Goal: Transaction & Acquisition: Purchase product/service

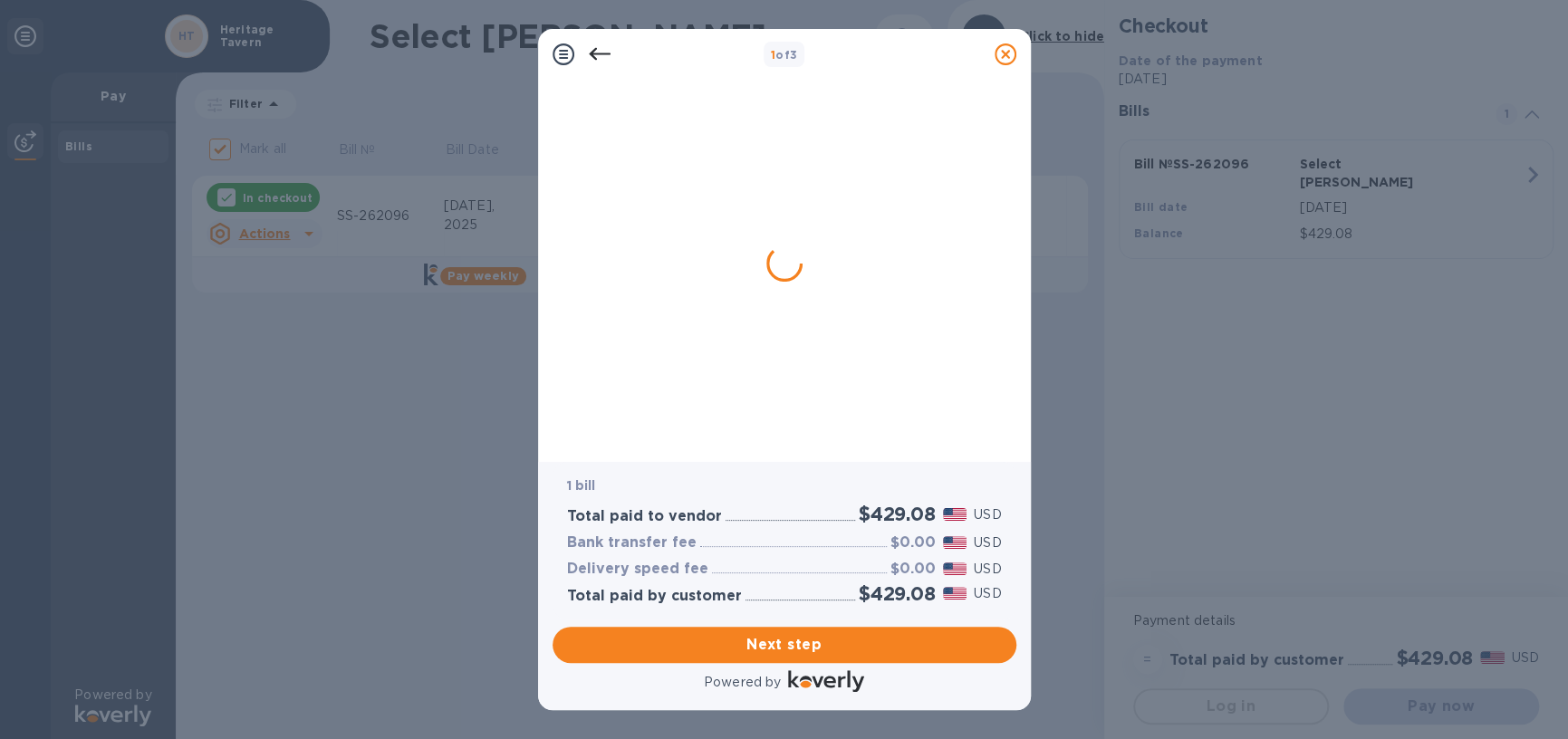
checkbox input "false"
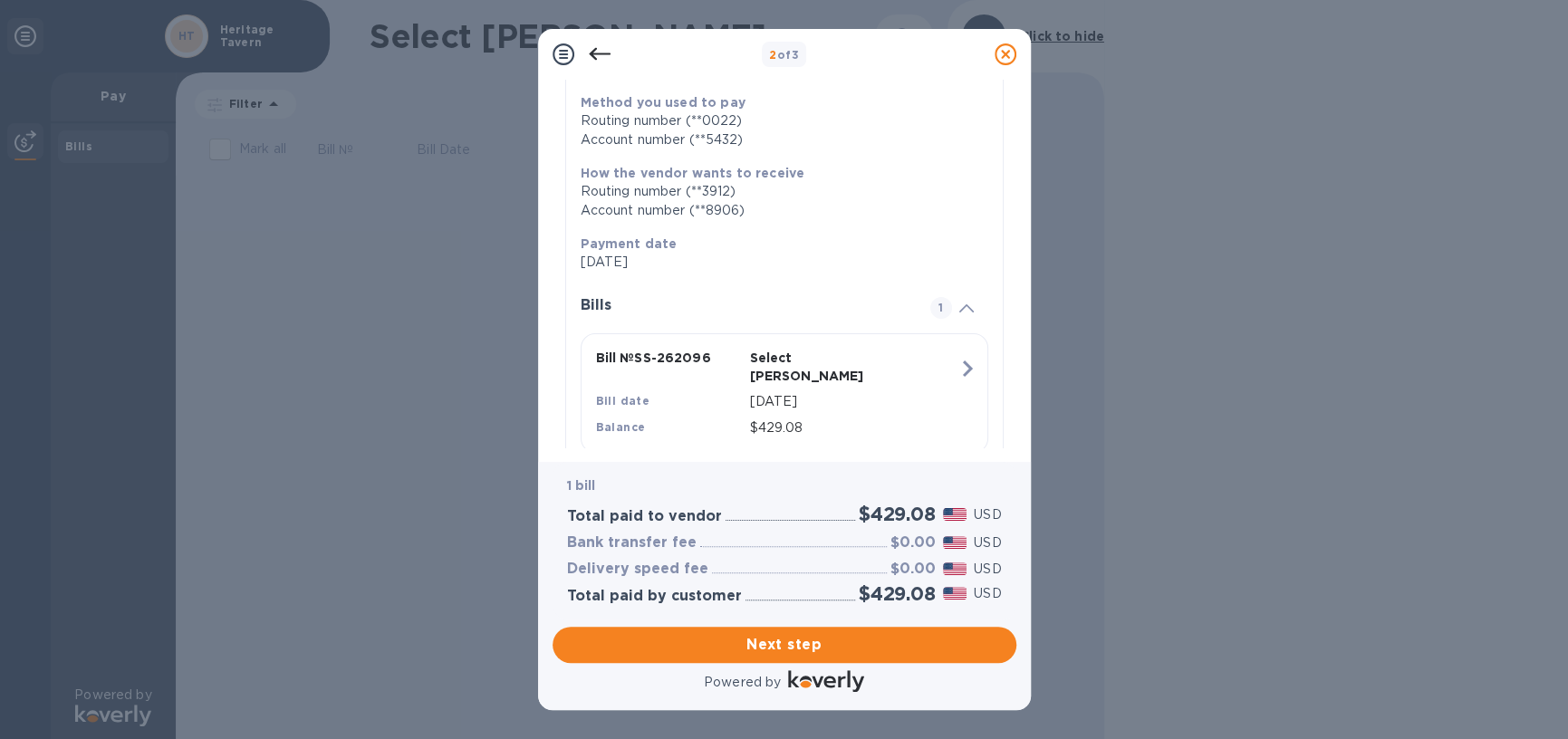
scroll to position [250, 0]
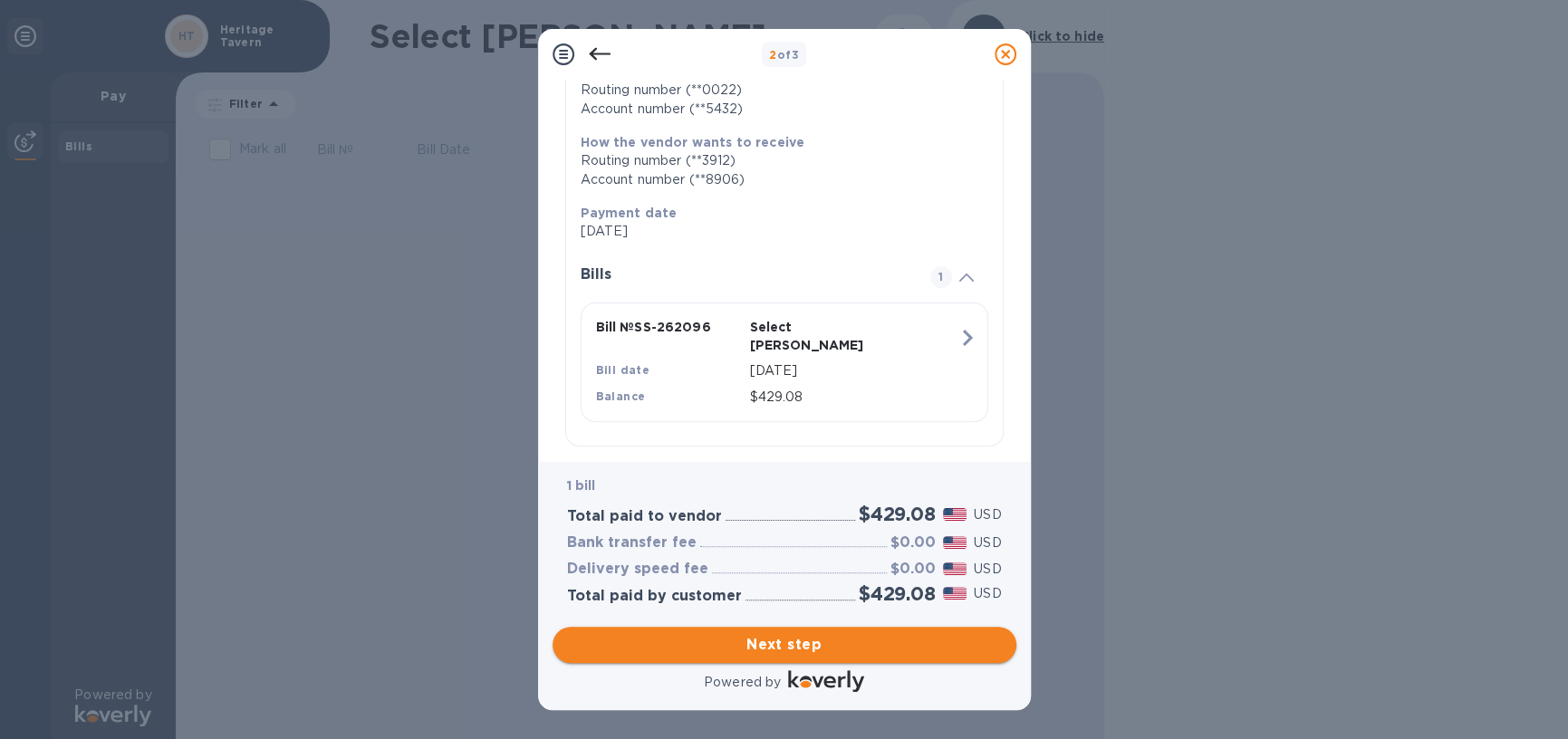
click at [814, 639] on span "Next step" at bounding box center [784, 645] width 435 height 21
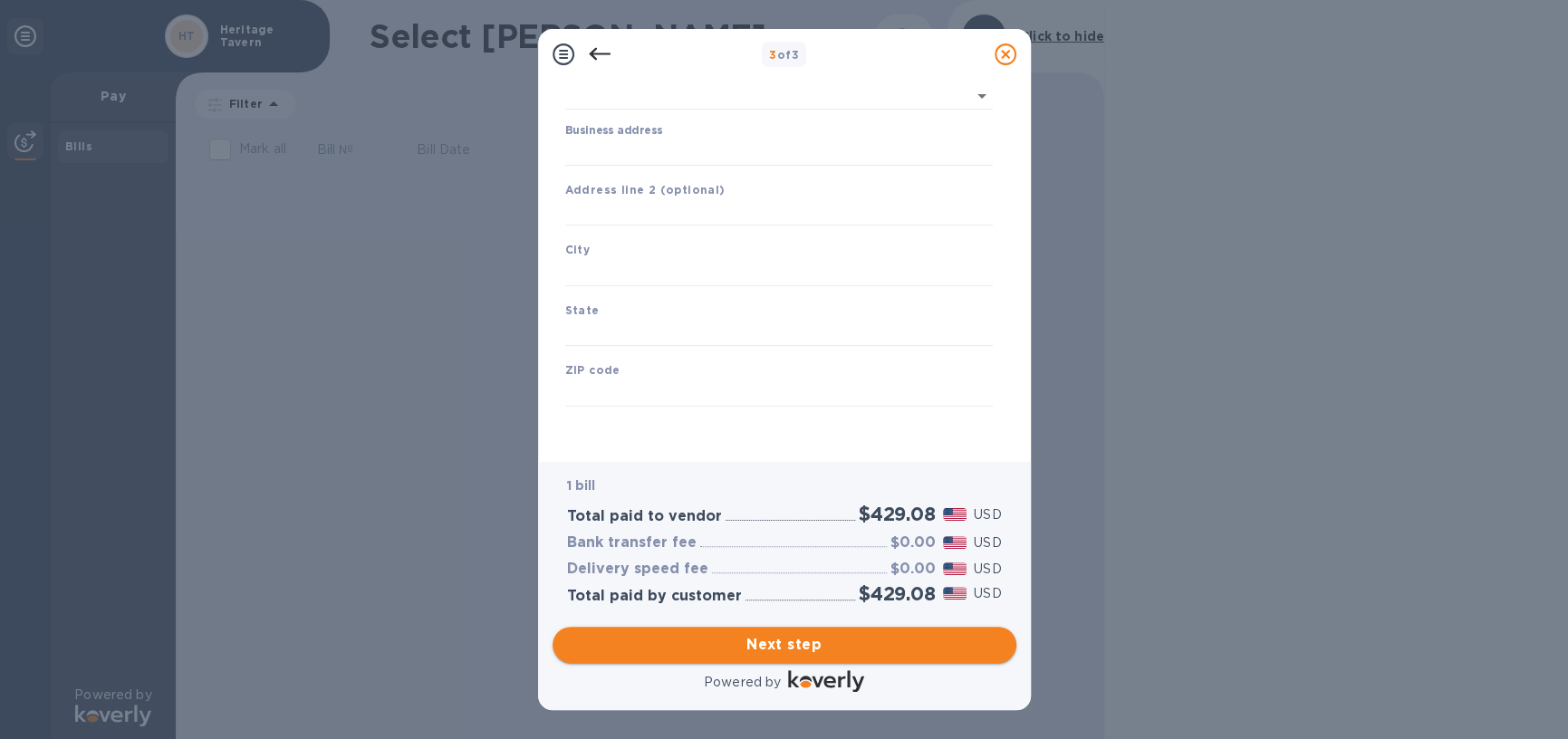
type input "[GEOGRAPHIC_DATA]"
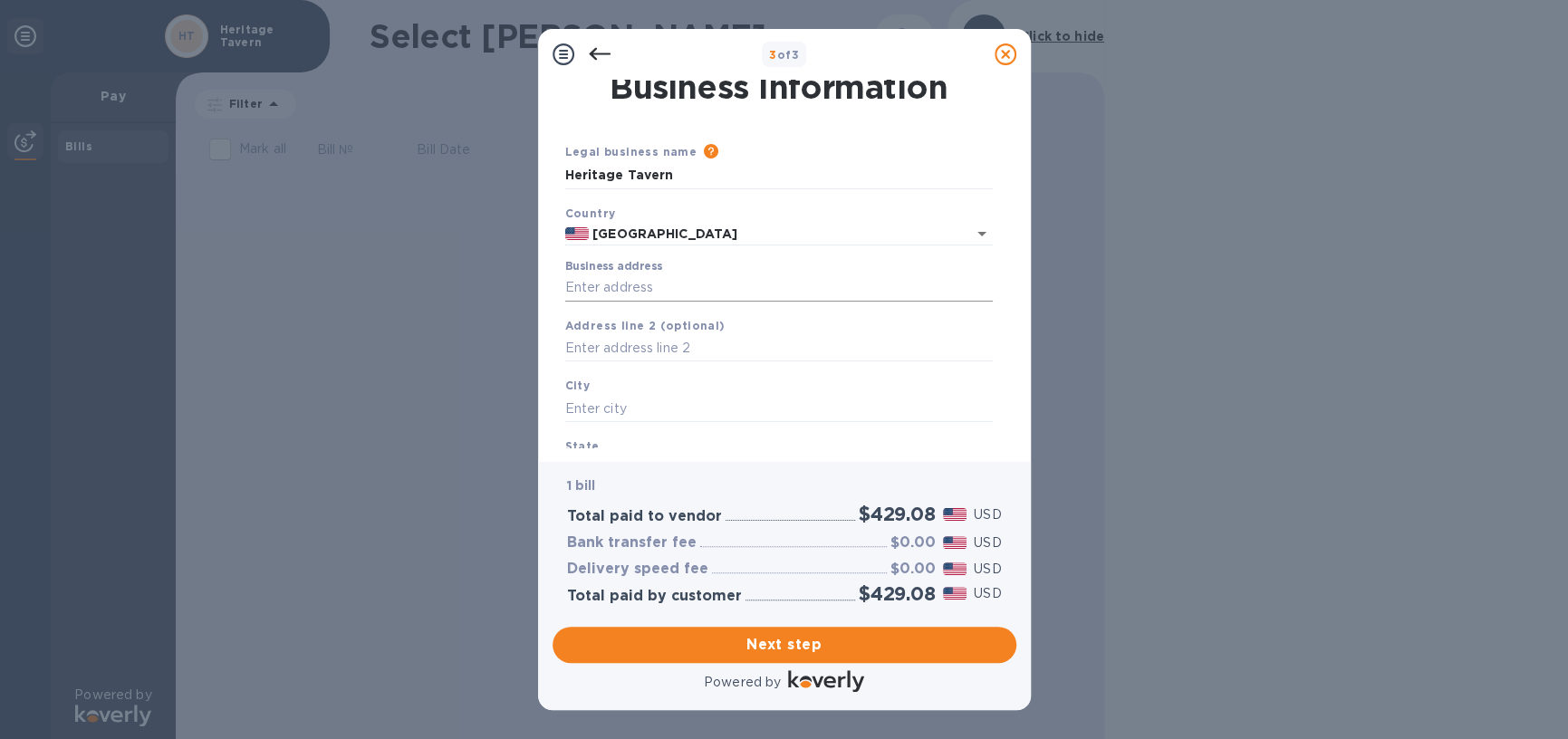
scroll to position [0, 0]
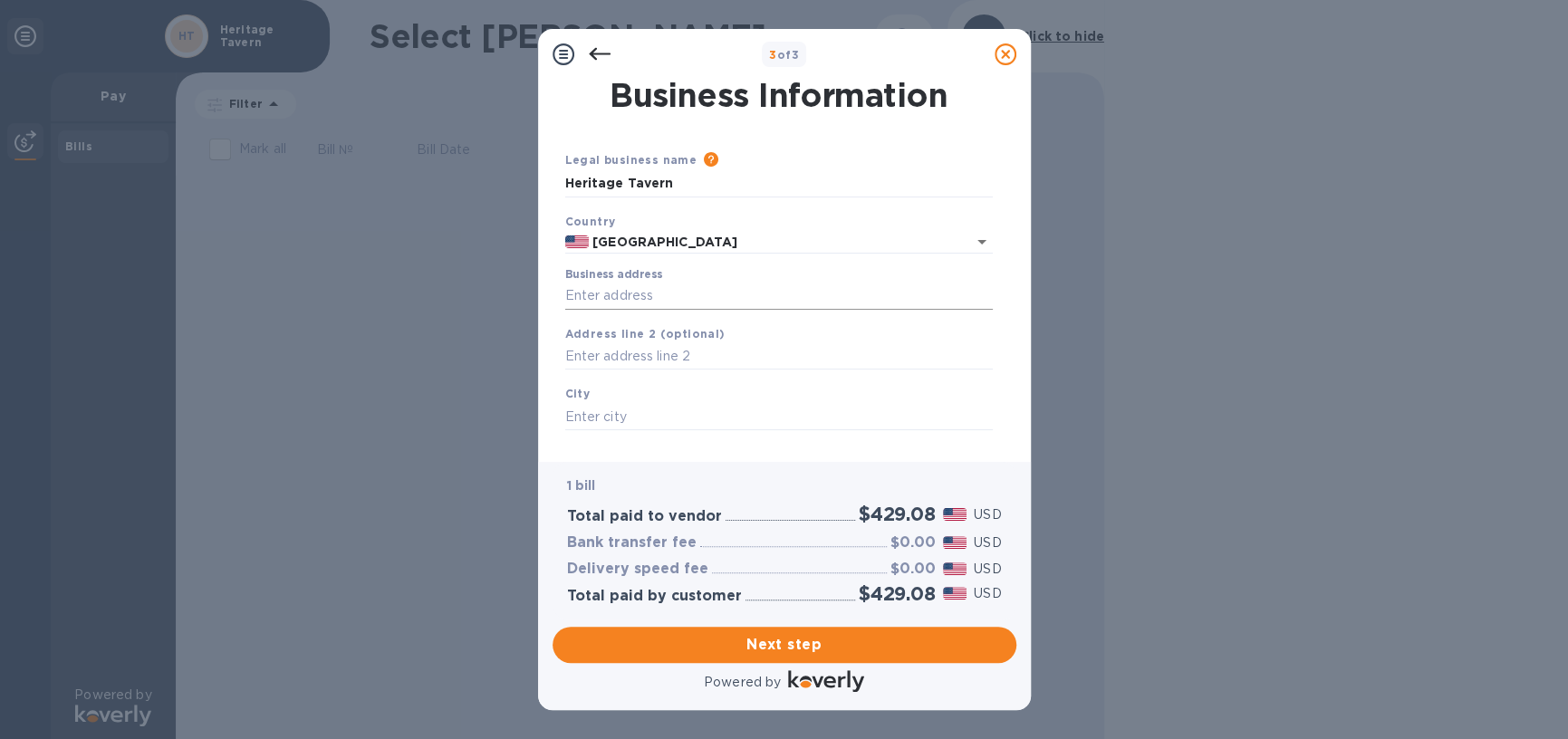
click at [636, 291] on input "Business address" at bounding box center [779, 296] width 428 height 27
type input "[STREET_ADDRESS]"
click at [676, 400] on div "City" at bounding box center [779, 407] width 442 height 61
click at [676, 412] on input "text" at bounding box center [779, 417] width 428 height 27
type input "[GEOGRAPHIC_DATA]"
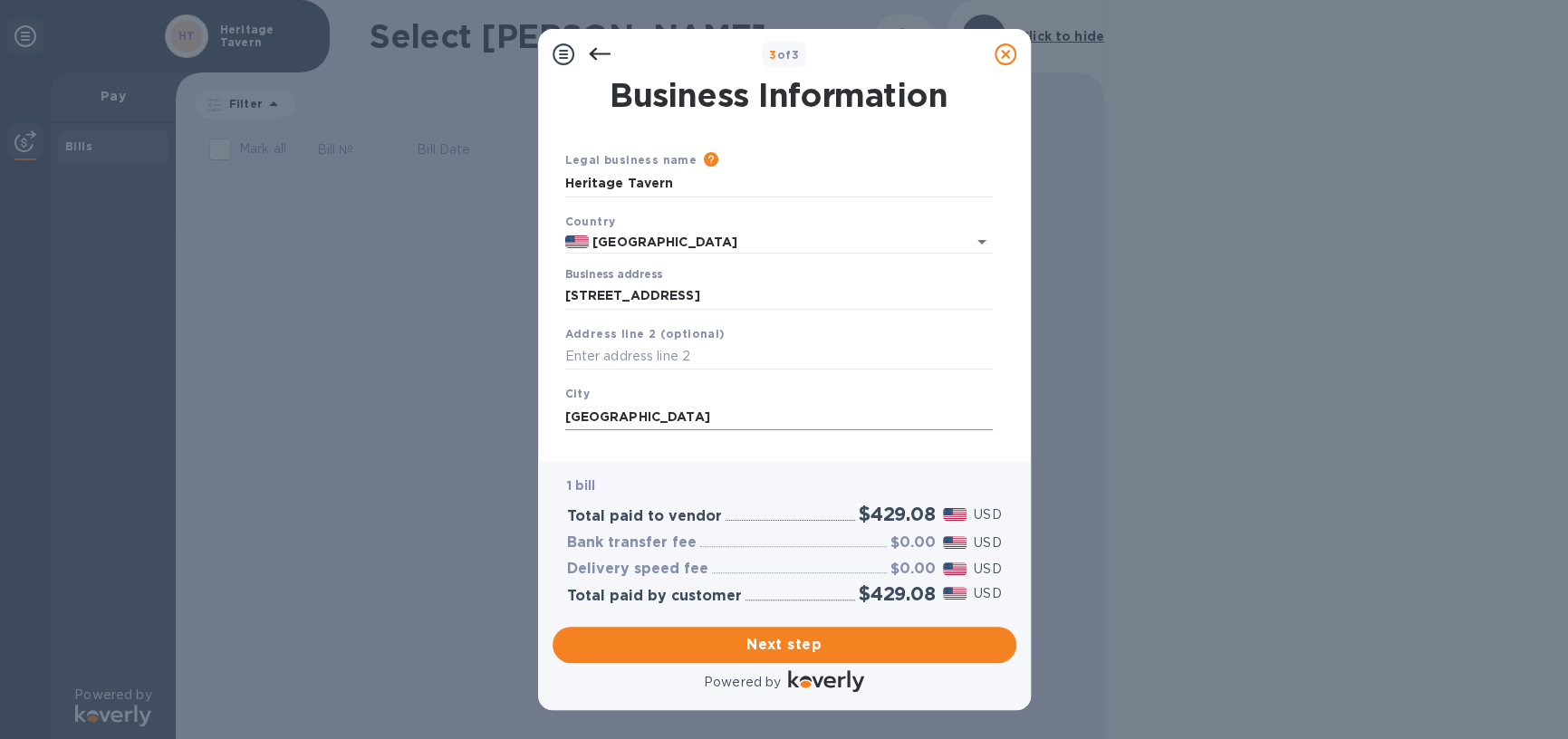
scroll to position [144, 0]
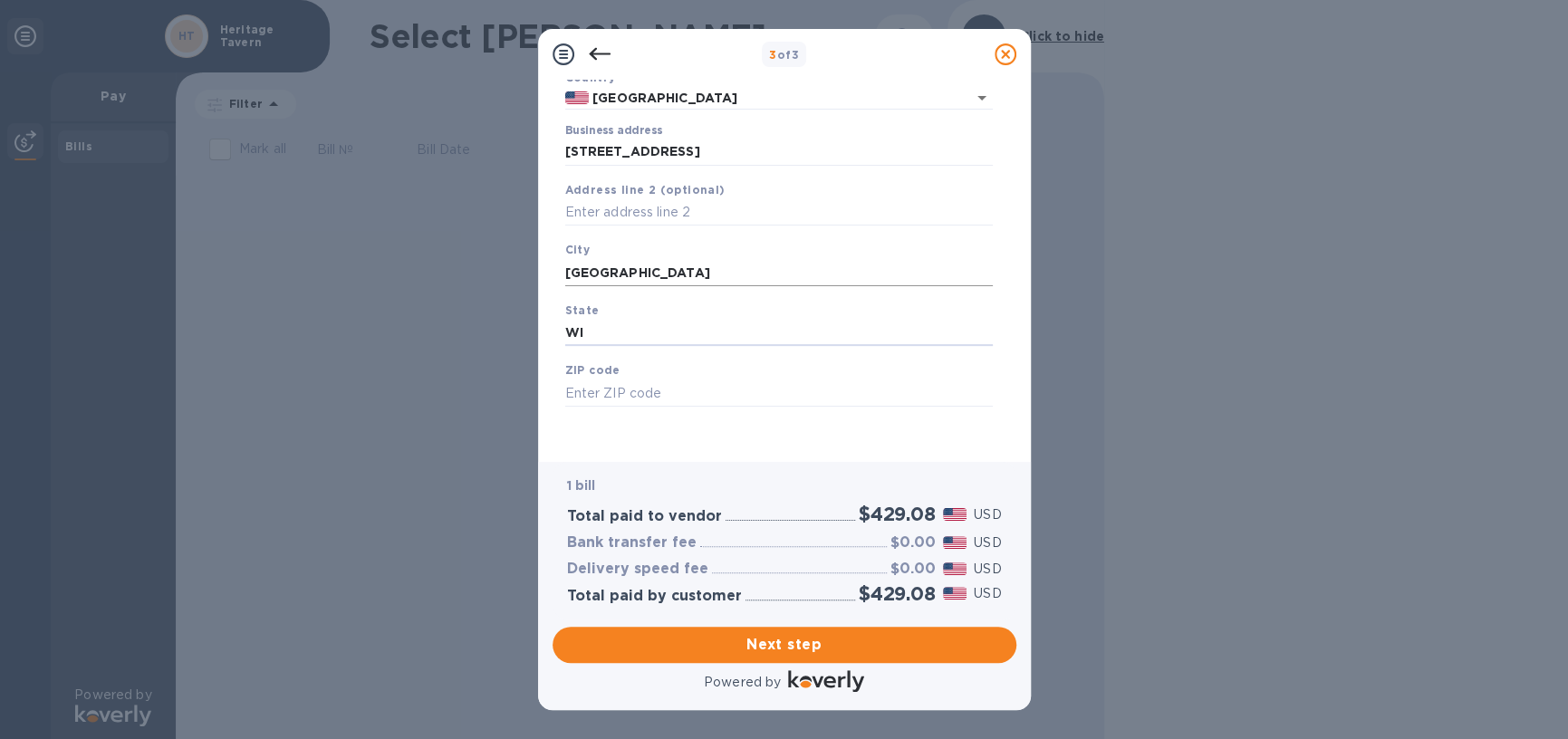
type input "WI"
type input "53703"
click at [852, 639] on span "Next step" at bounding box center [784, 645] width 435 height 21
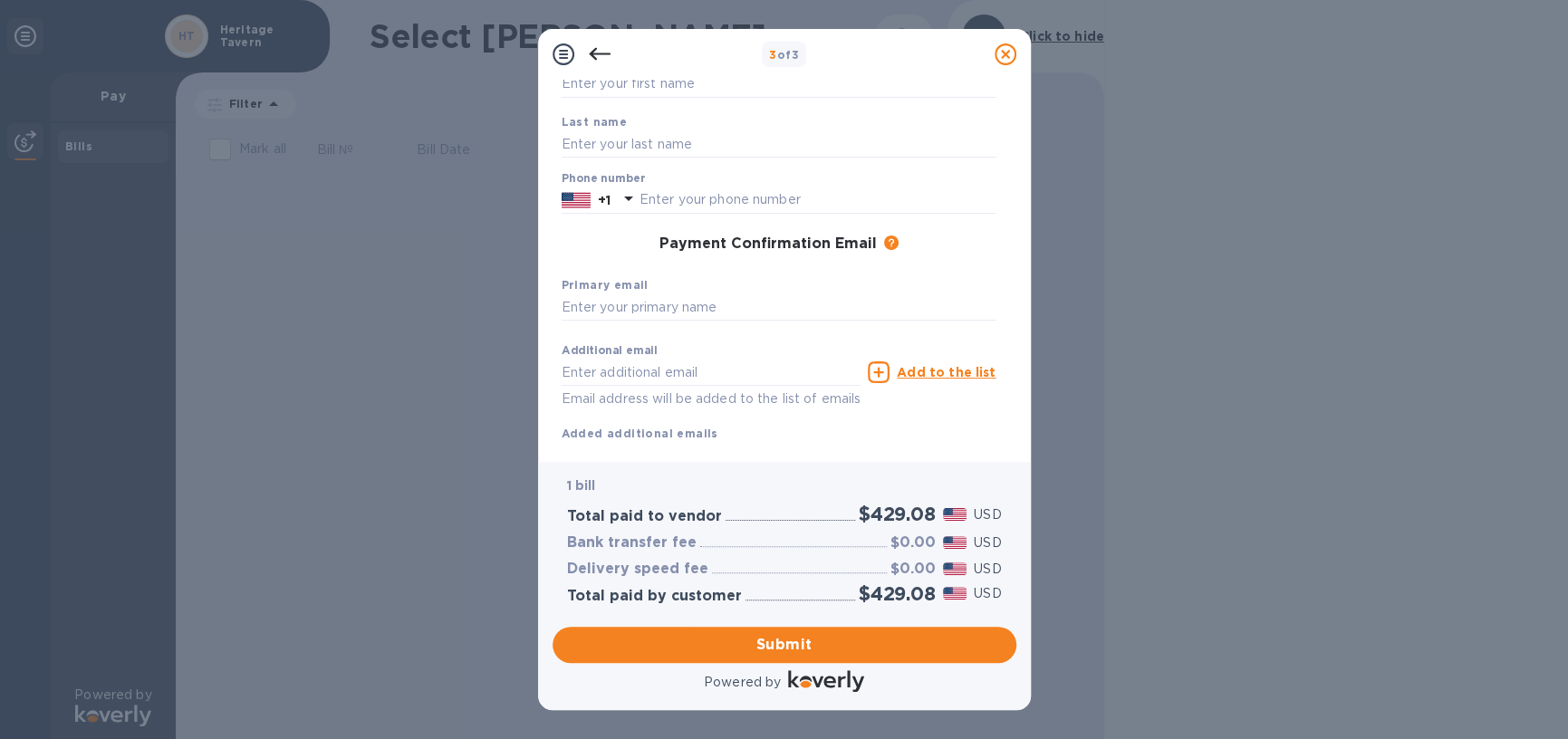
scroll to position [0, 0]
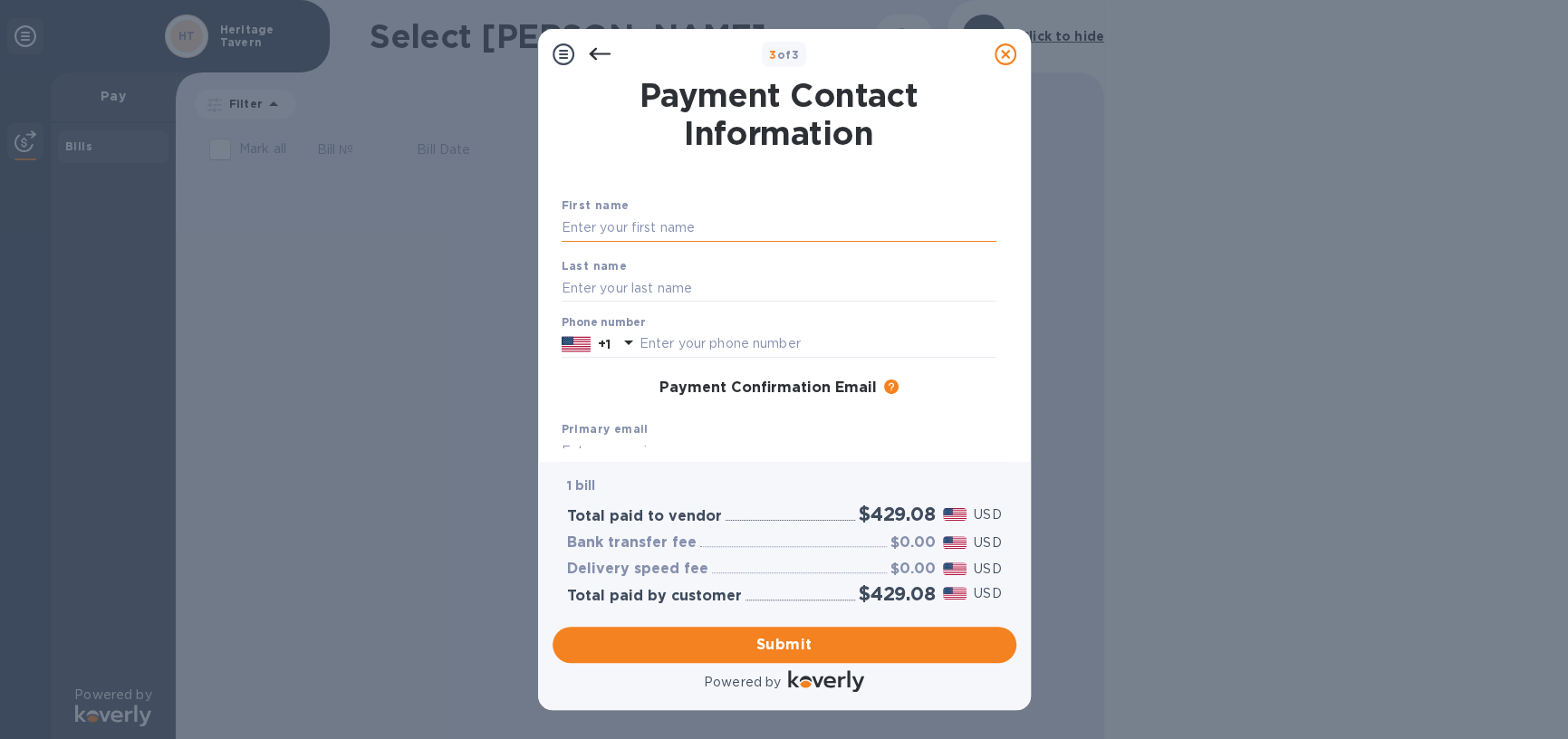
click at [713, 227] on input "text" at bounding box center [780, 228] width 435 height 27
type input "[PERSON_NAME]"
type input "Biel"
type input "6082839500"
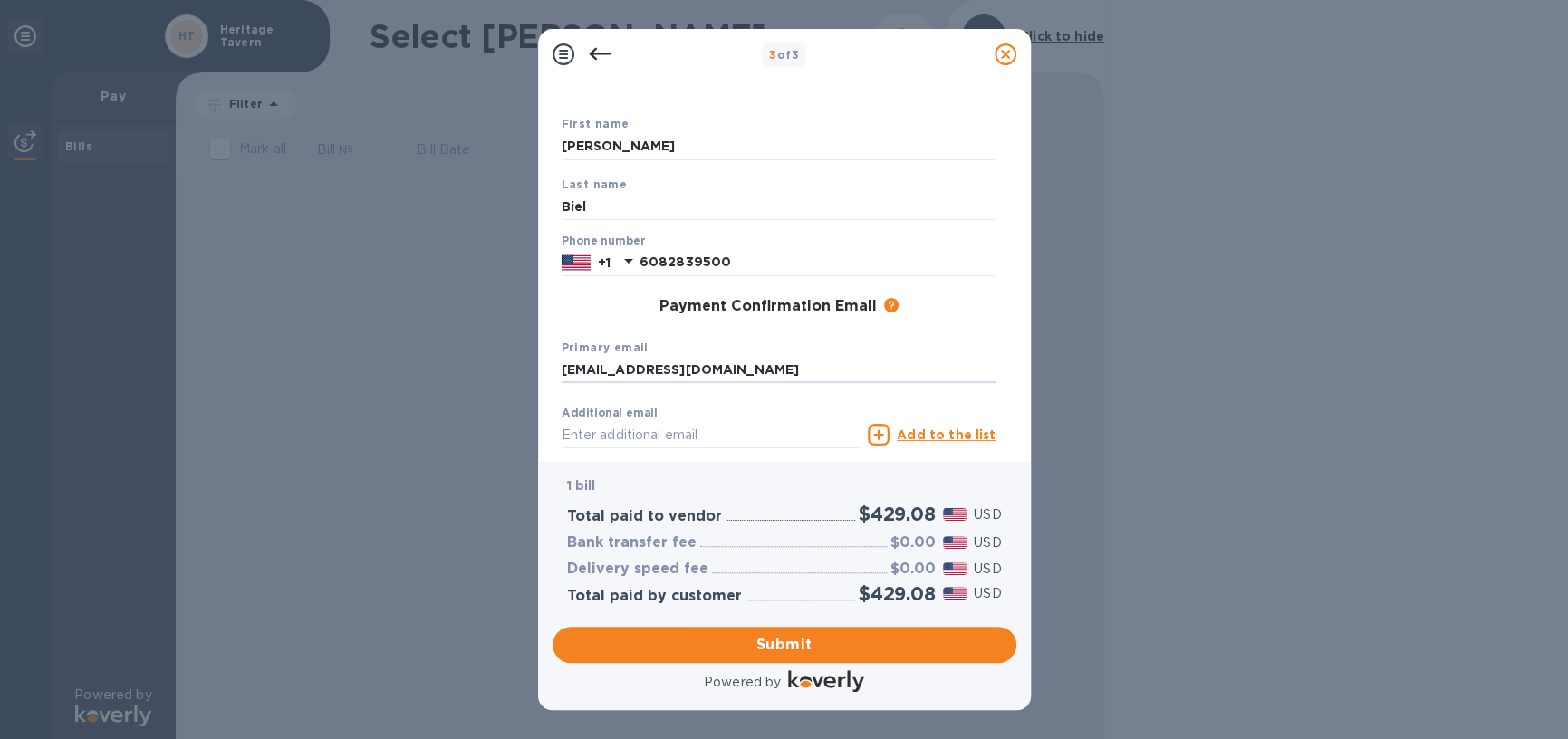
scroll to position [188, 0]
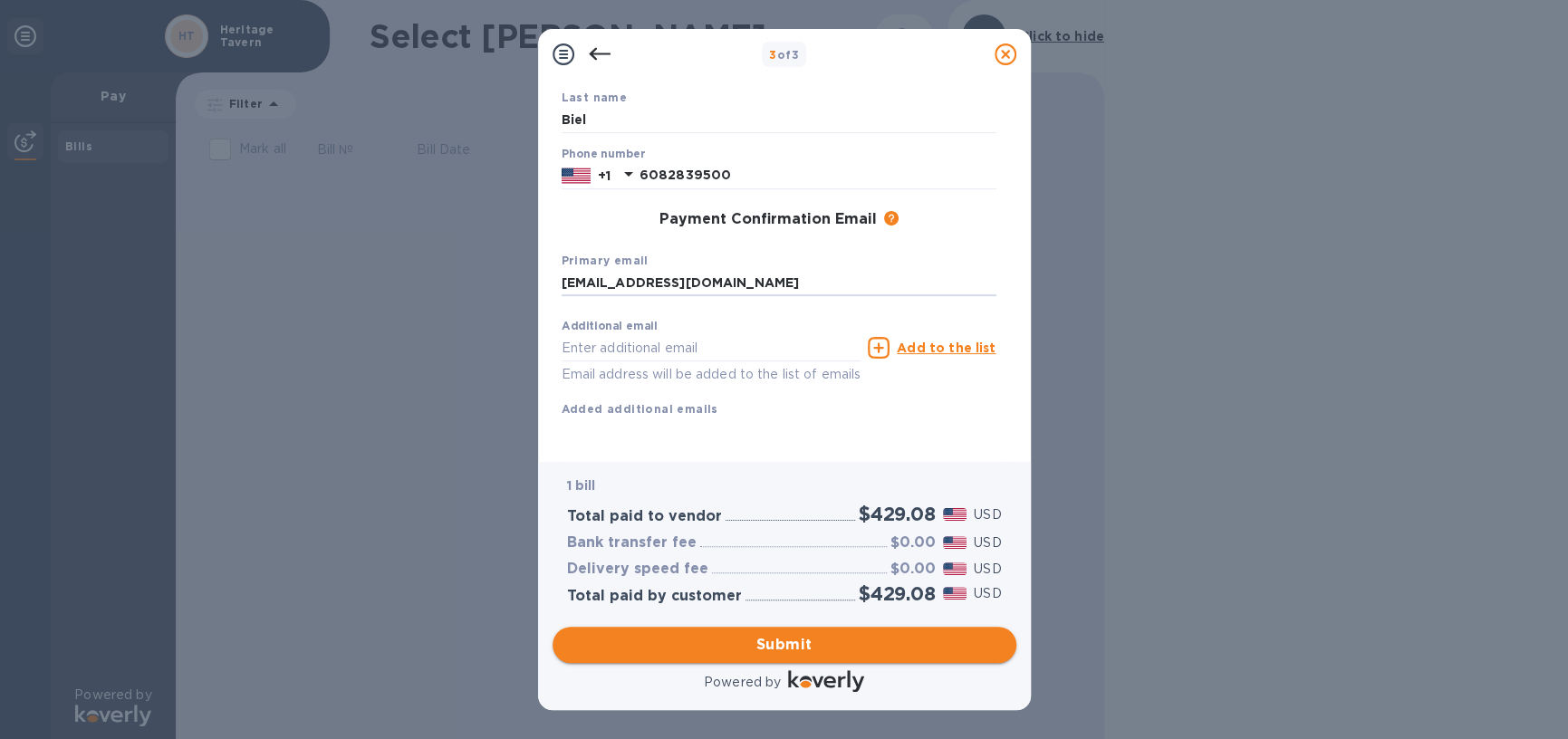
type input "[EMAIL_ADDRESS][DOMAIN_NAME]"
click at [892, 642] on span "Submit" at bounding box center [784, 645] width 435 height 21
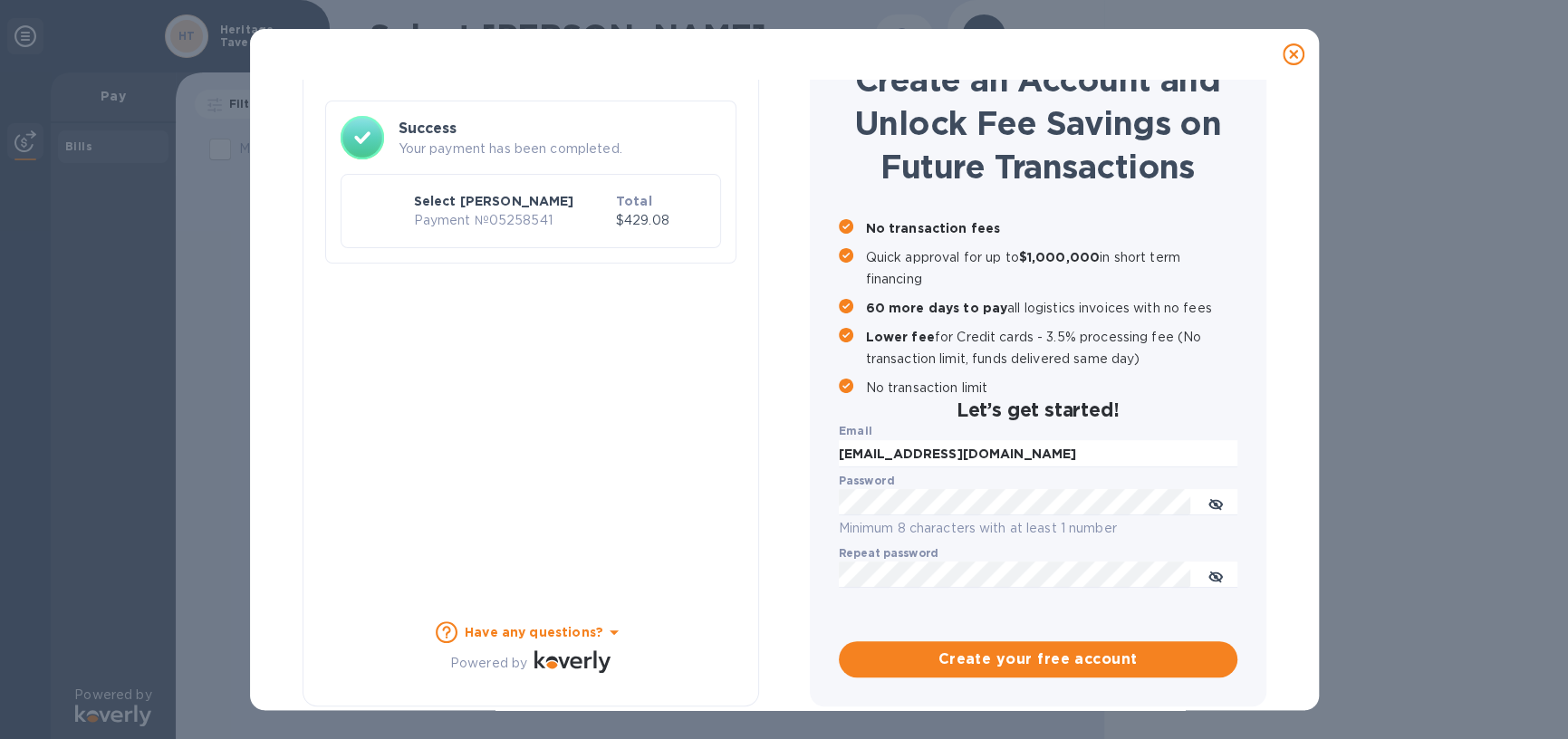
scroll to position [93, 0]
